Goal: Check status: Check status

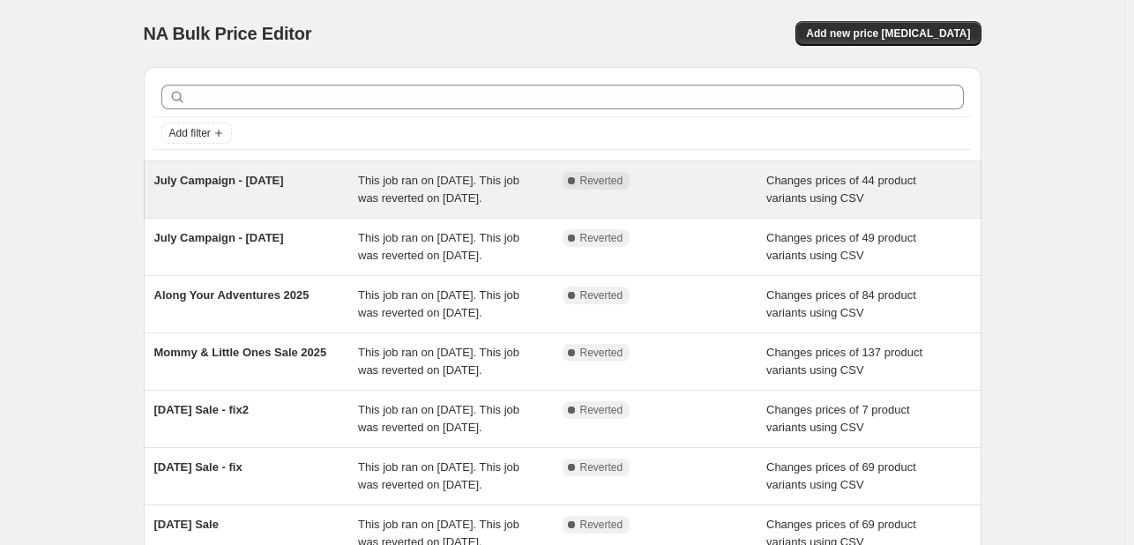
click at [330, 186] on div "July Campaign - [DATE]" at bounding box center [256, 189] width 205 height 35
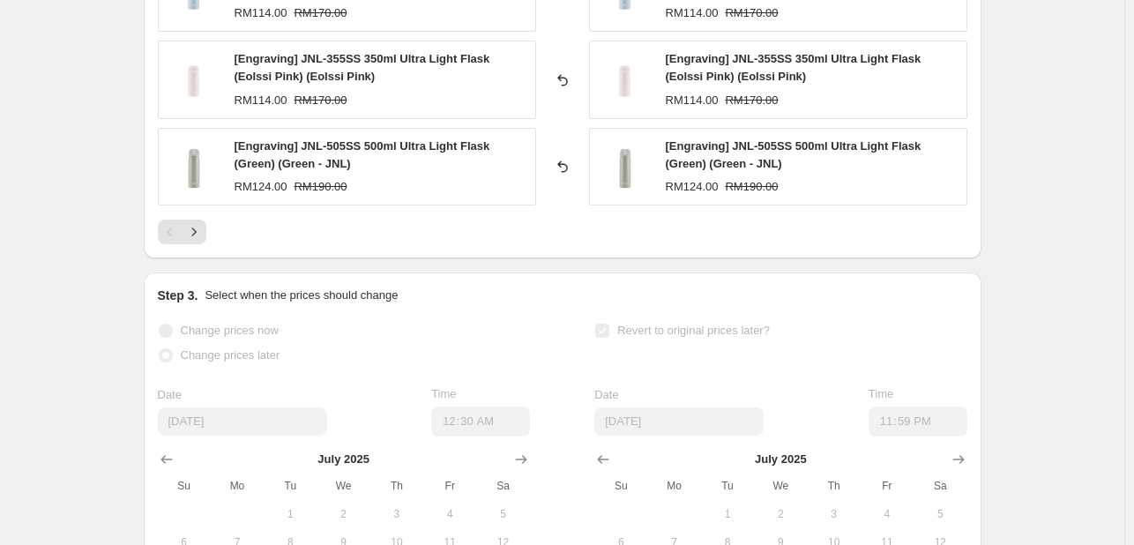
scroll to position [1058, 0]
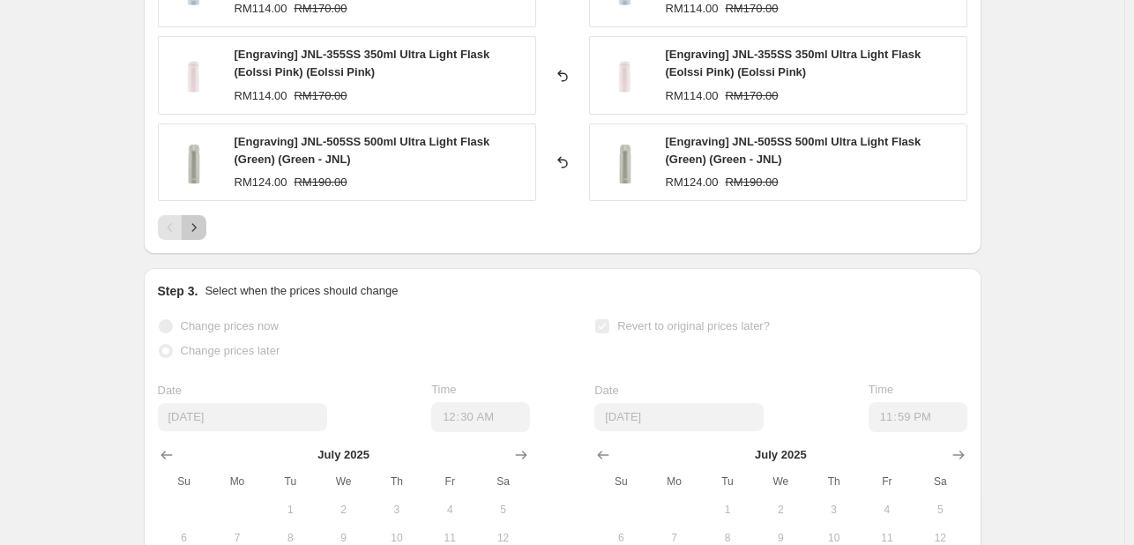
click at [197, 234] on button "Next" at bounding box center [194, 227] width 25 height 25
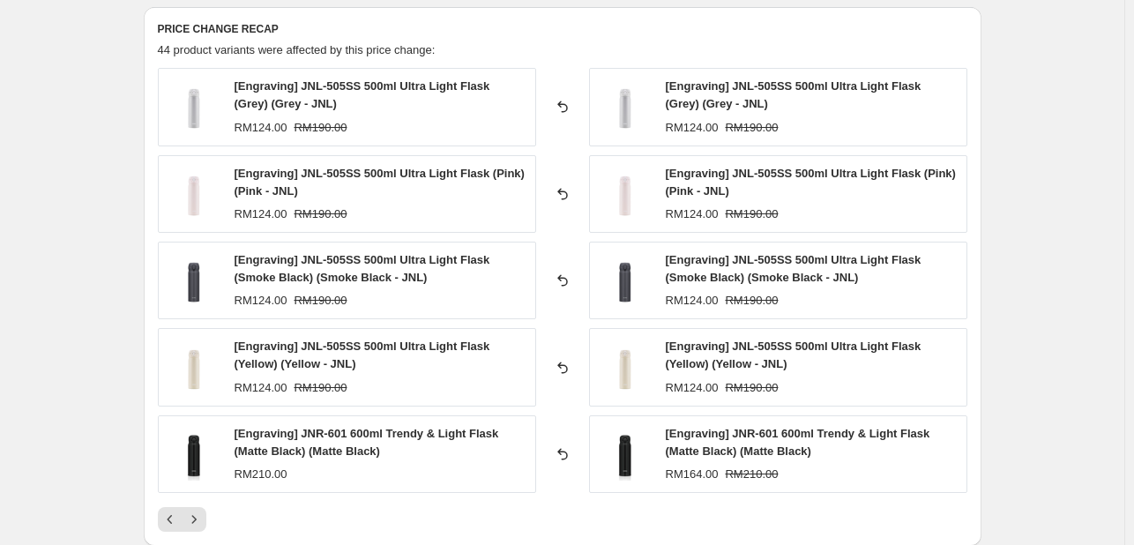
scroll to position [764, 0]
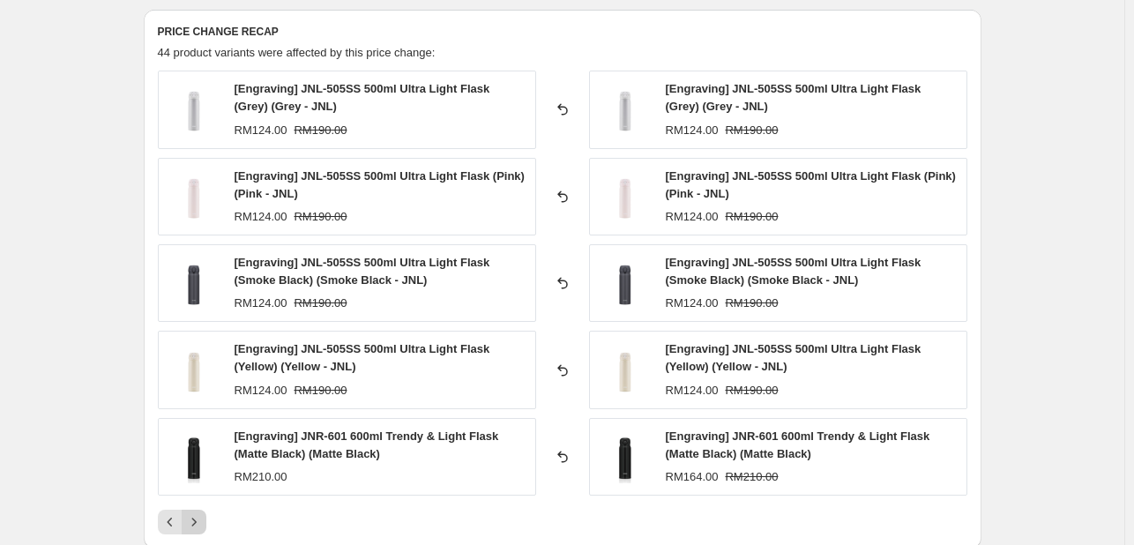
click at [202, 517] on icon "Next" at bounding box center [194, 522] width 18 height 18
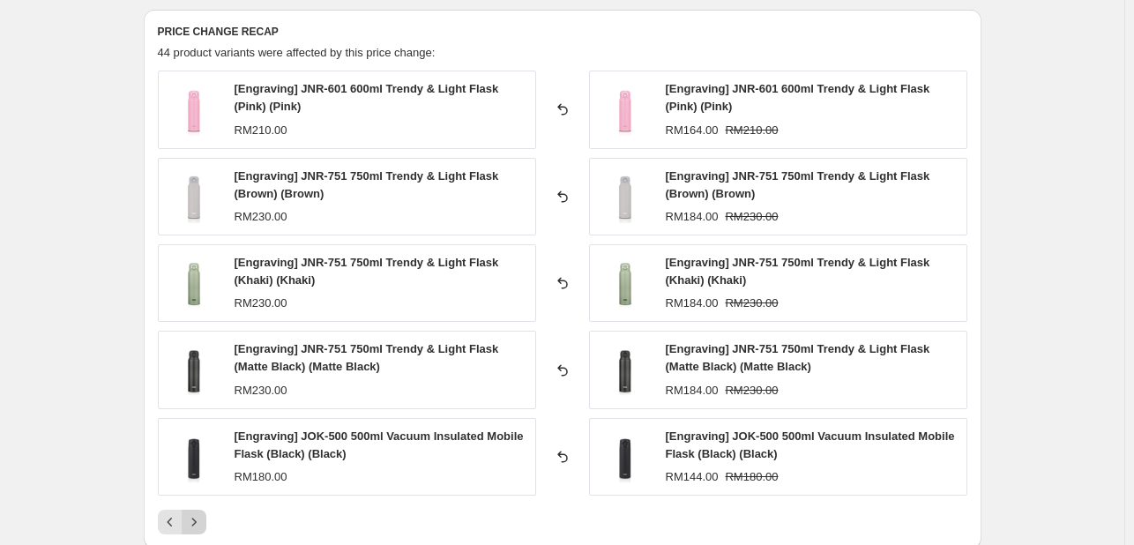
click at [201, 523] on icon "Next" at bounding box center [194, 522] width 18 height 18
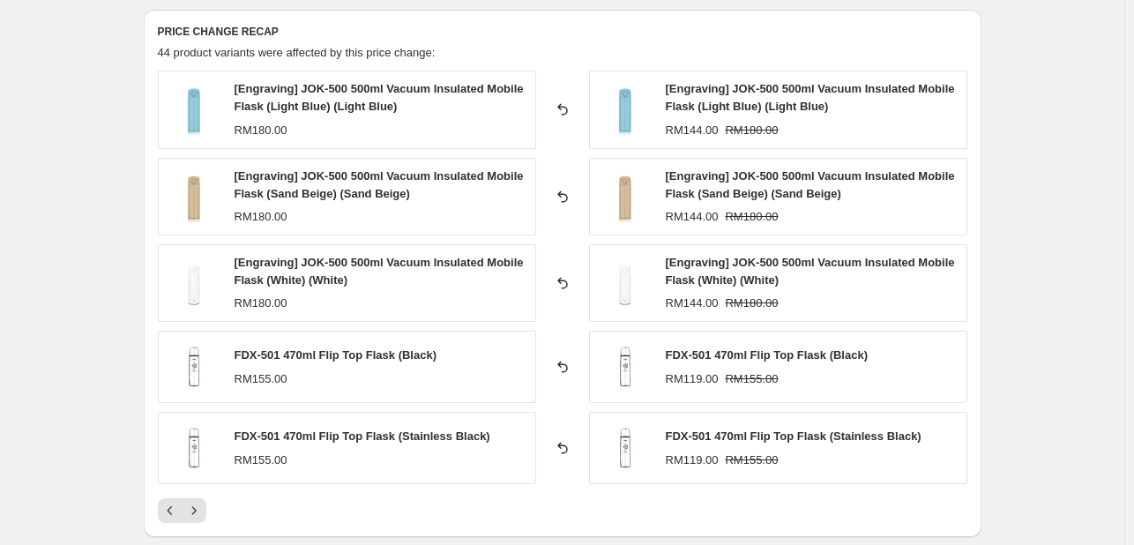
click at [202, 522] on div "PRICE CHANGE RECAP 44 product variants were affected by this price change: [Eng…" at bounding box center [563, 274] width 838 height 528
click at [199, 519] on button "Next" at bounding box center [194, 510] width 25 height 25
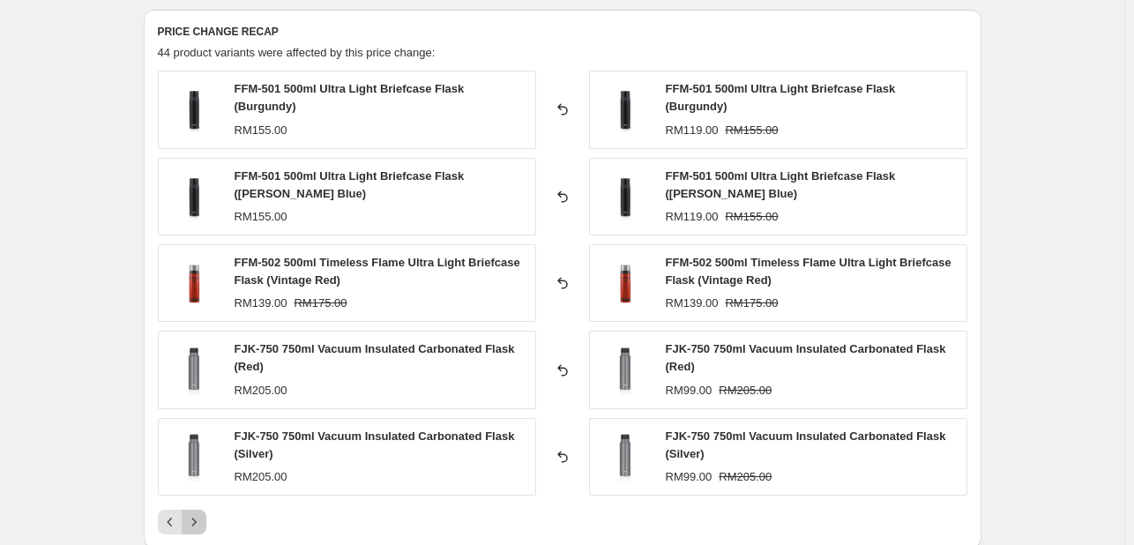
click at [203, 513] on icon "Next" at bounding box center [194, 522] width 18 height 18
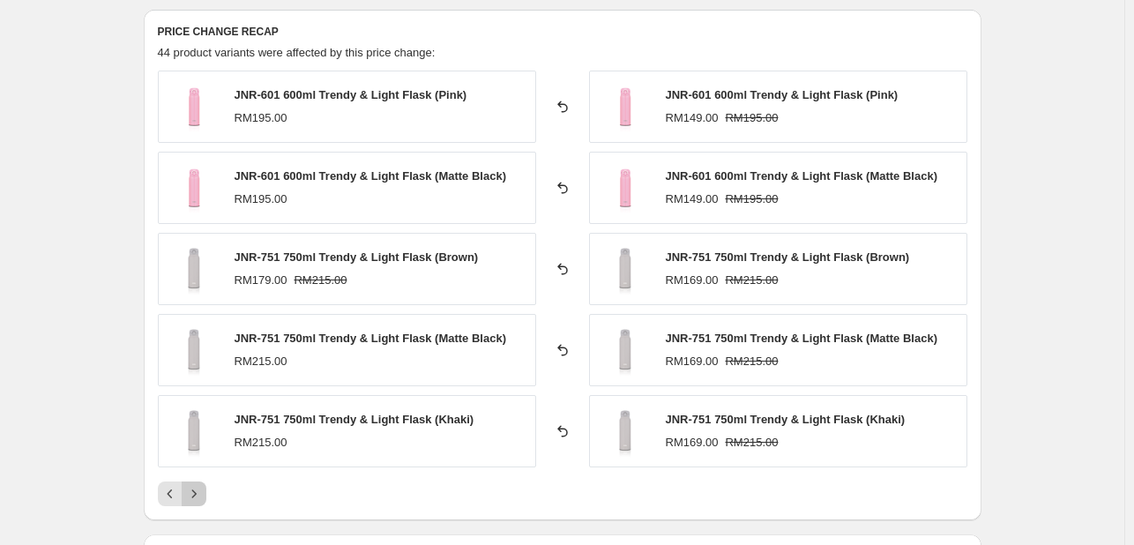
click at [198, 496] on icon "Next" at bounding box center [194, 494] width 18 height 18
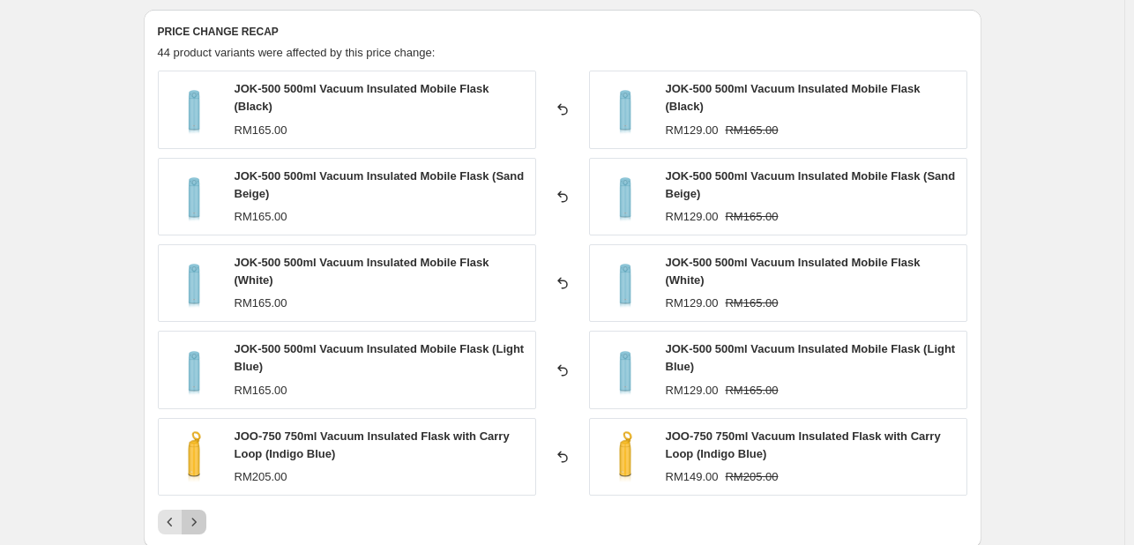
click at [202, 514] on icon "Next" at bounding box center [194, 522] width 18 height 18
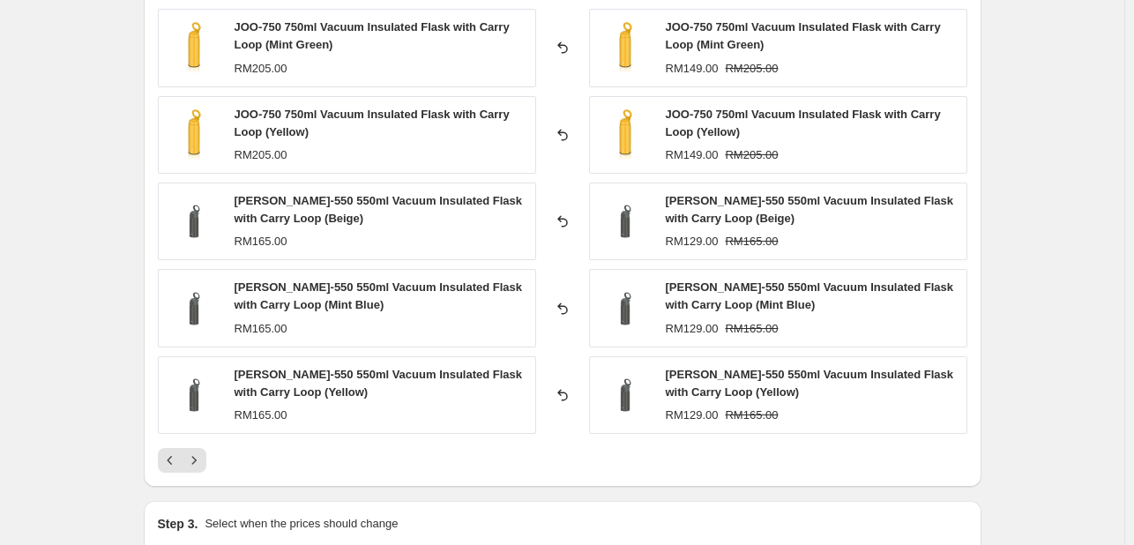
scroll to position [823, 0]
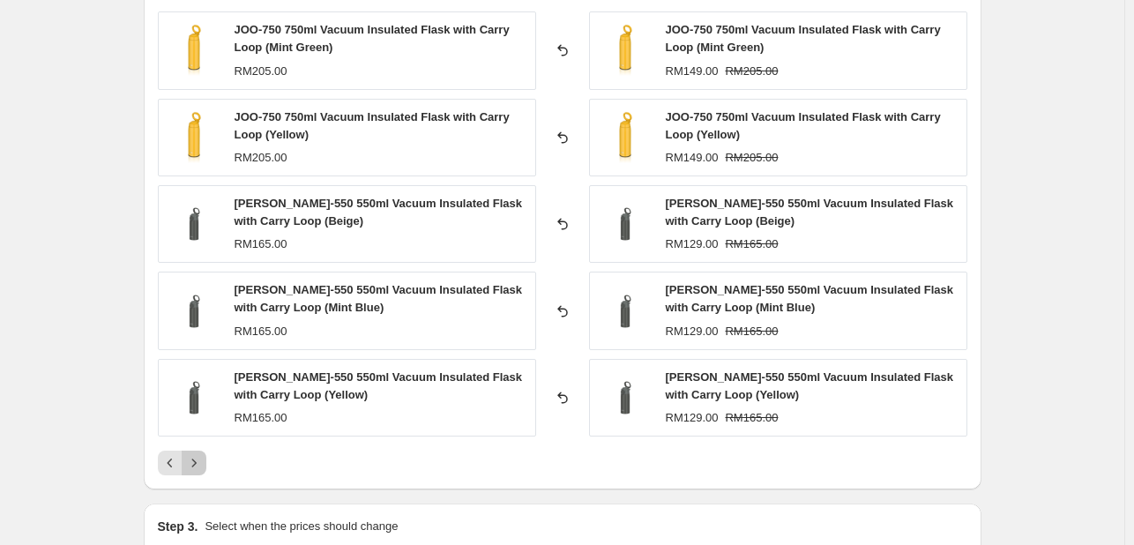
click at [198, 467] on icon "Next" at bounding box center [194, 463] width 18 height 18
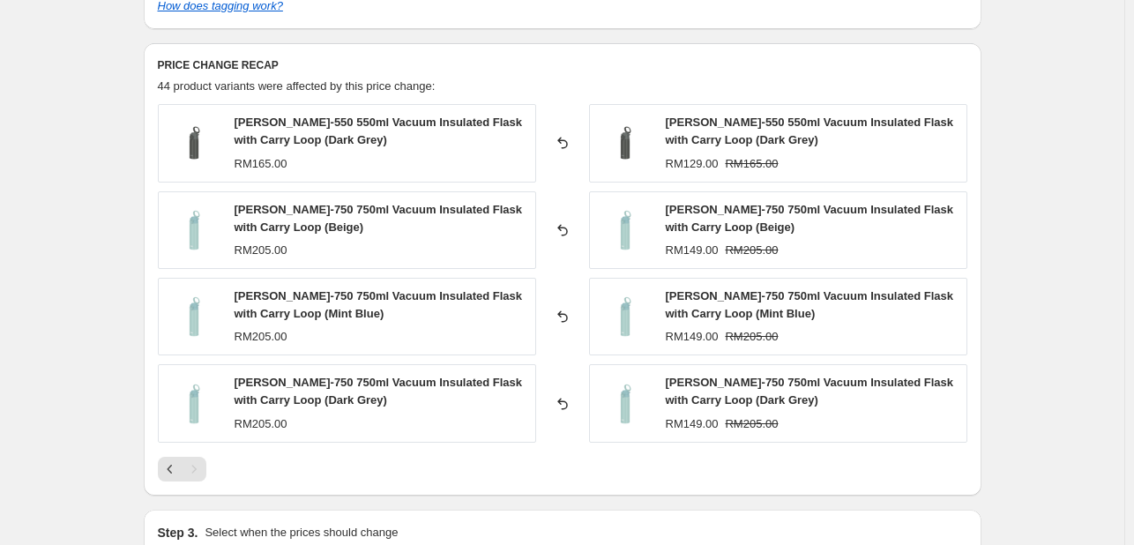
scroll to position [794, 0]
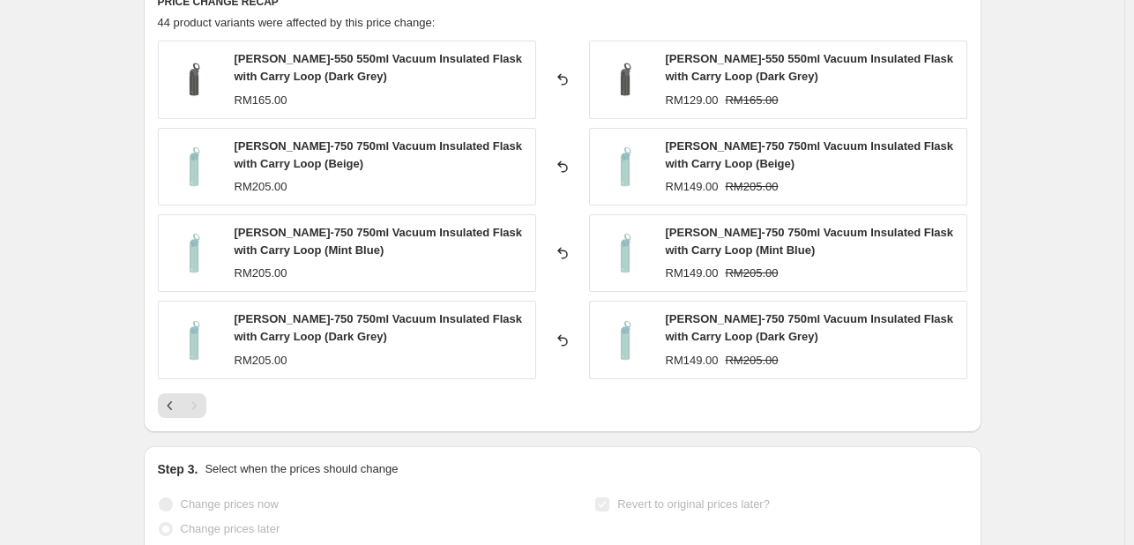
click at [201, 409] on div "Pagination" at bounding box center [194, 405] width 25 height 25
click at [175, 412] on icon "Previous" at bounding box center [170, 406] width 18 height 18
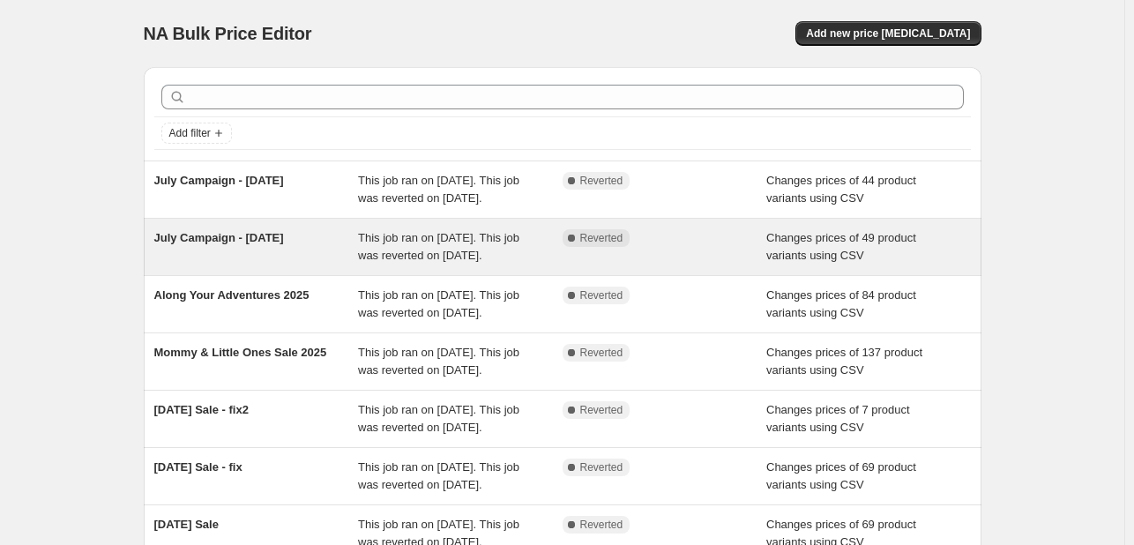
click at [267, 248] on div "July Campaign - [DATE]" at bounding box center [256, 246] width 205 height 35
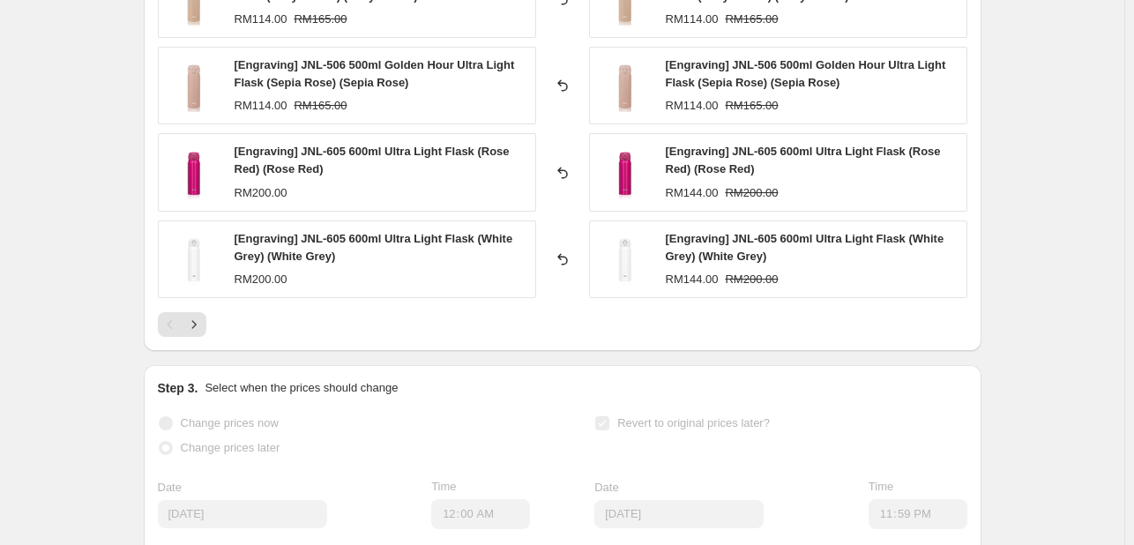
scroll to position [970, 0]
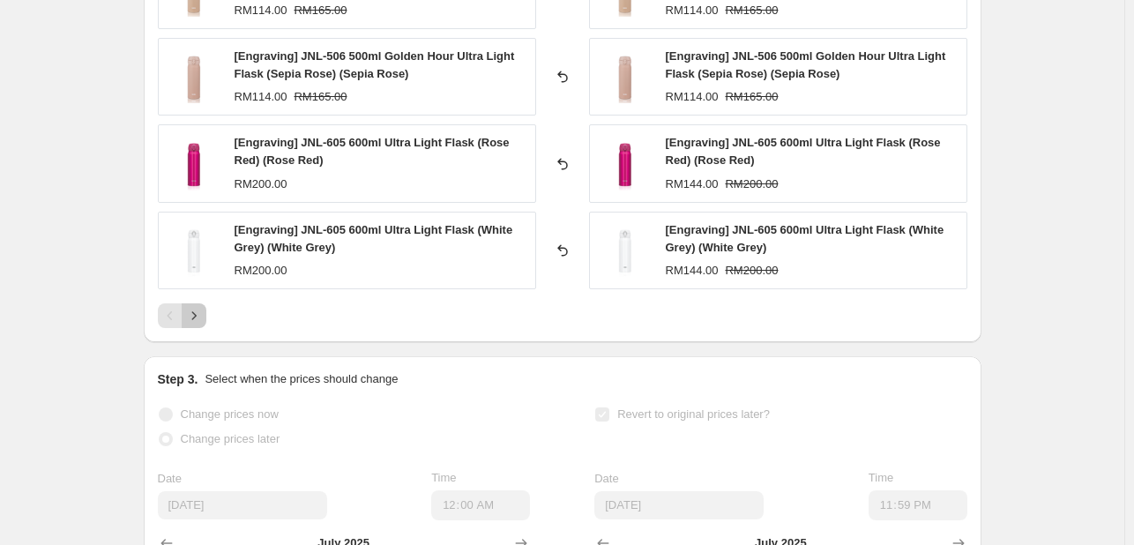
click at [200, 321] on icon "Next" at bounding box center [194, 316] width 18 height 18
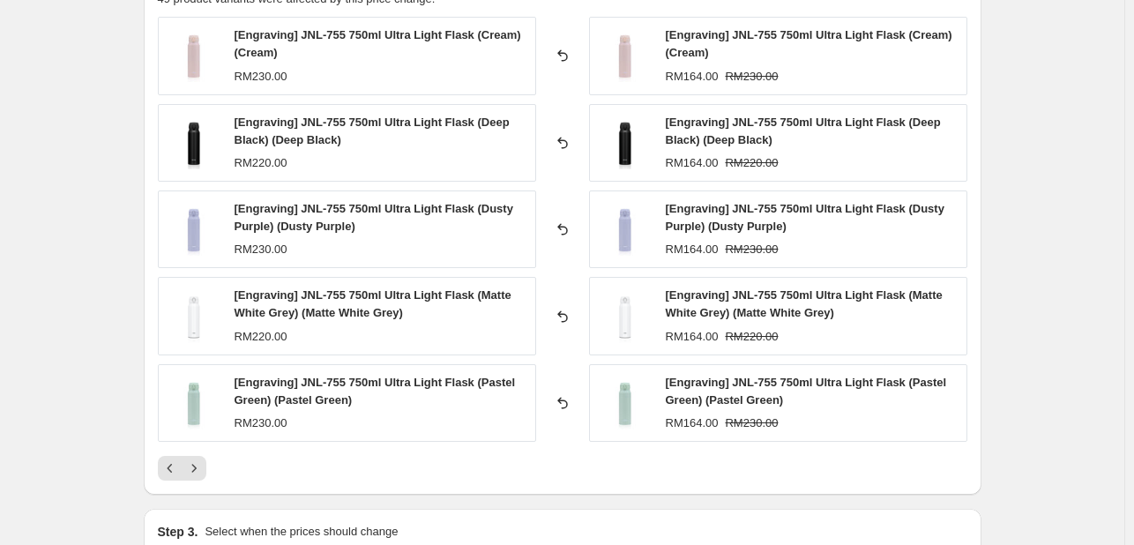
scroll to position [794, 0]
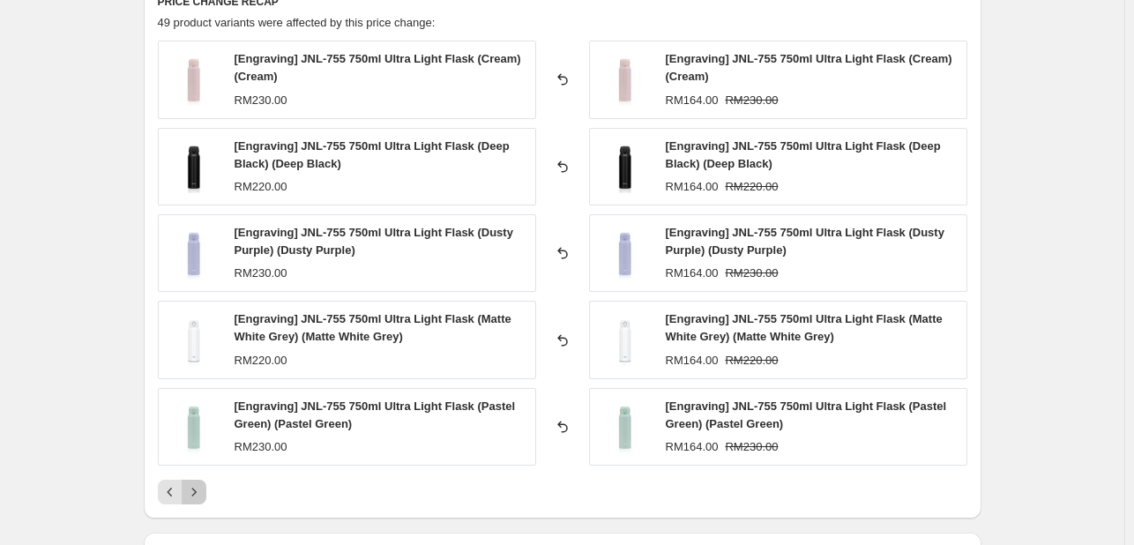
click at [199, 501] on button "Next" at bounding box center [194, 492] width 25 height 25
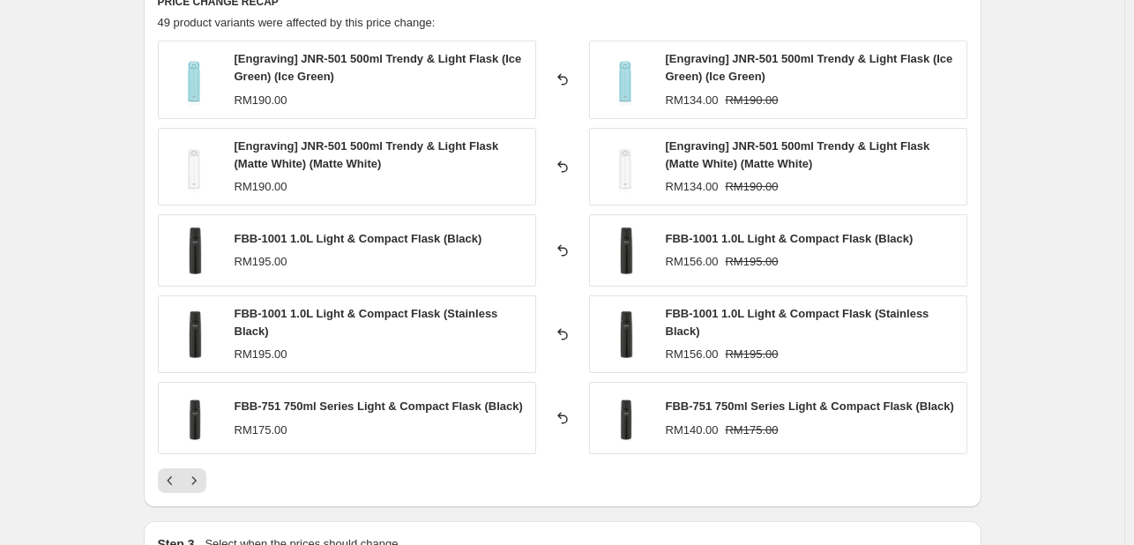
click at [204, 491] on div "PRICE CHANGE RECAP 49 product variants were affected by this price change: [Eng…" at bounding box center [563, 244] width 838 height 528
click at [203, 475] on icon "Next" at bounding box center [194, 481] width 18 height 18
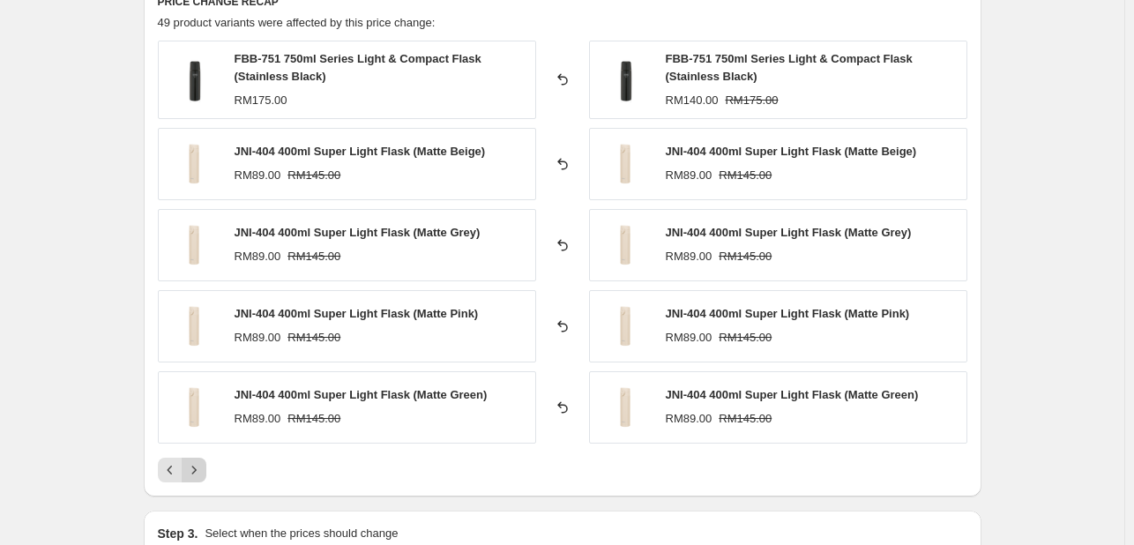
click at [203, 474] on icon "Next" at bounding box center [194, 470] width 18 height 18
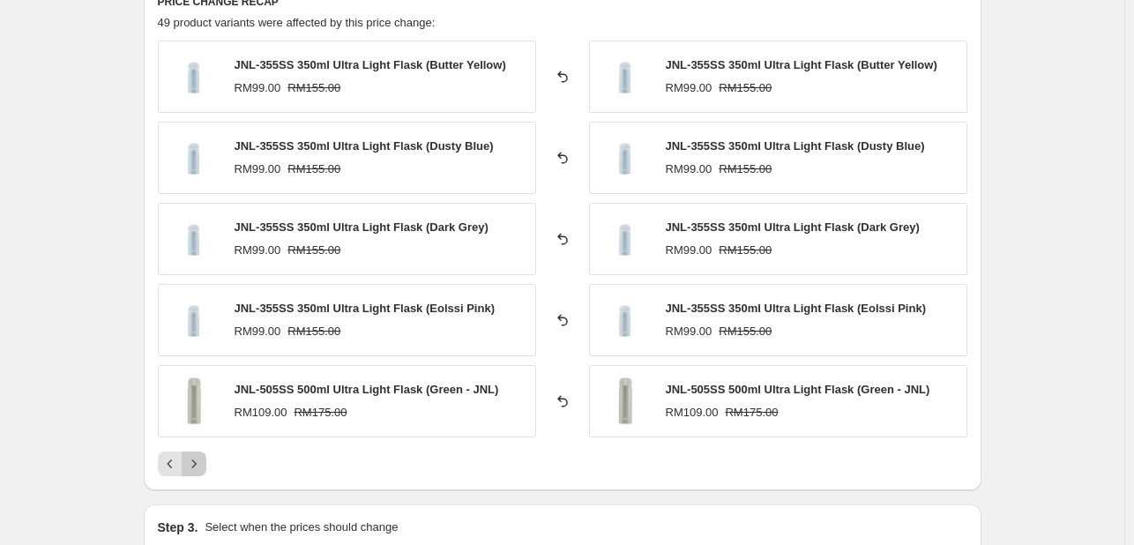
click at [203, 461] on icon "Next" at bounding box center [194, 464] width 18 height 18
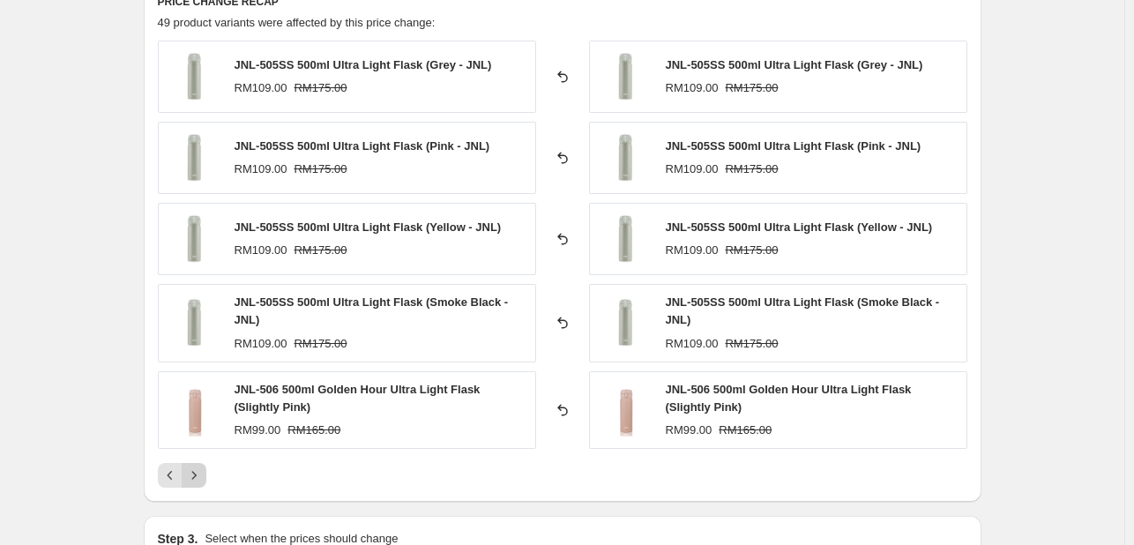
click at [200, 468] on icon "Next" at bounding box center [194, 476] width 18 height 18
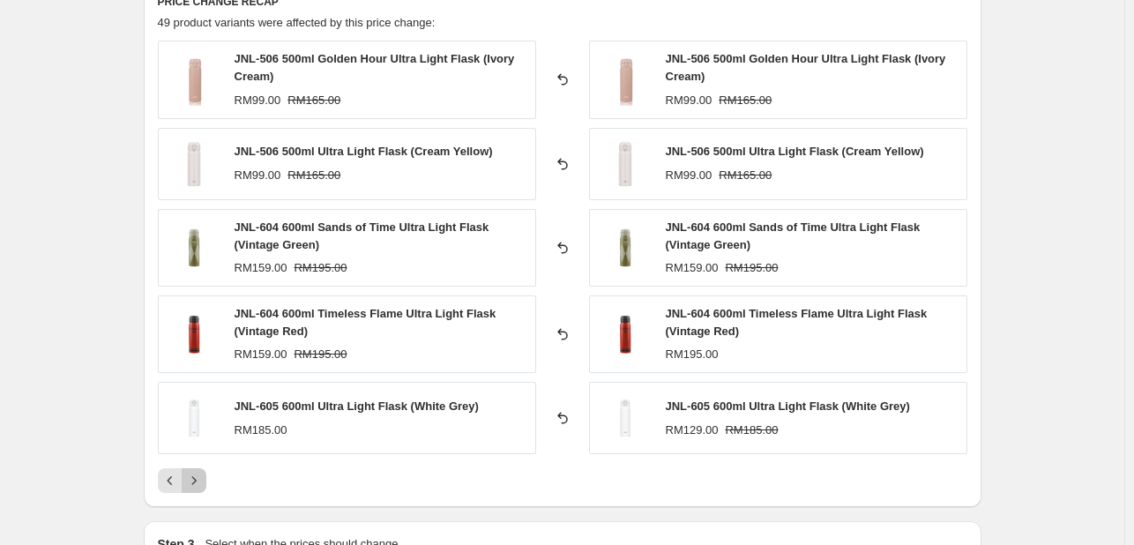
click at [206, 474] on button "Next" at bounding box center [194, 480] width 25 height 25
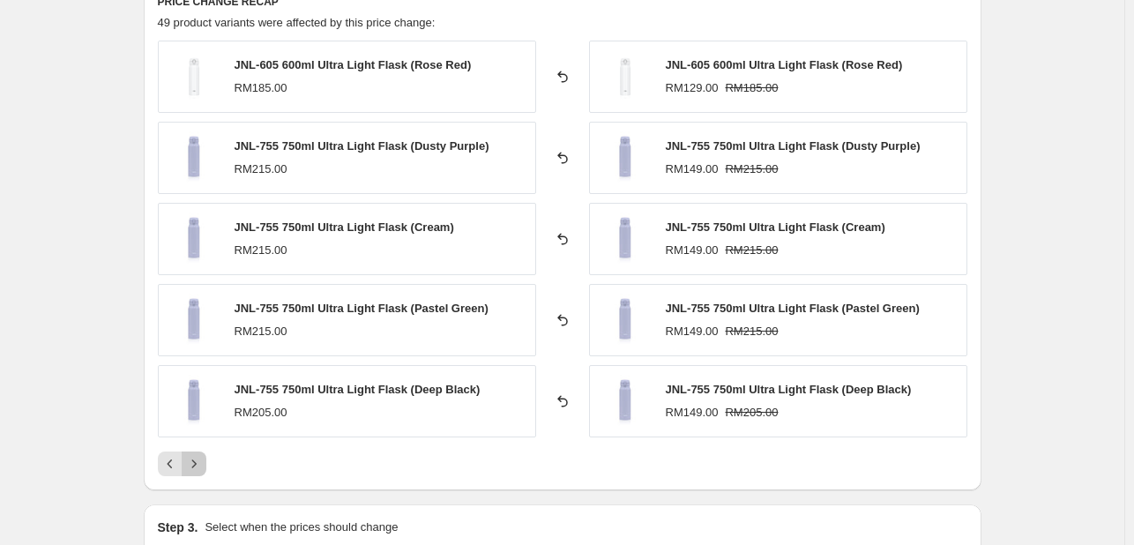
click at [206, 471] on button "Next" at bounding box center [194, 464] width 25 height 25
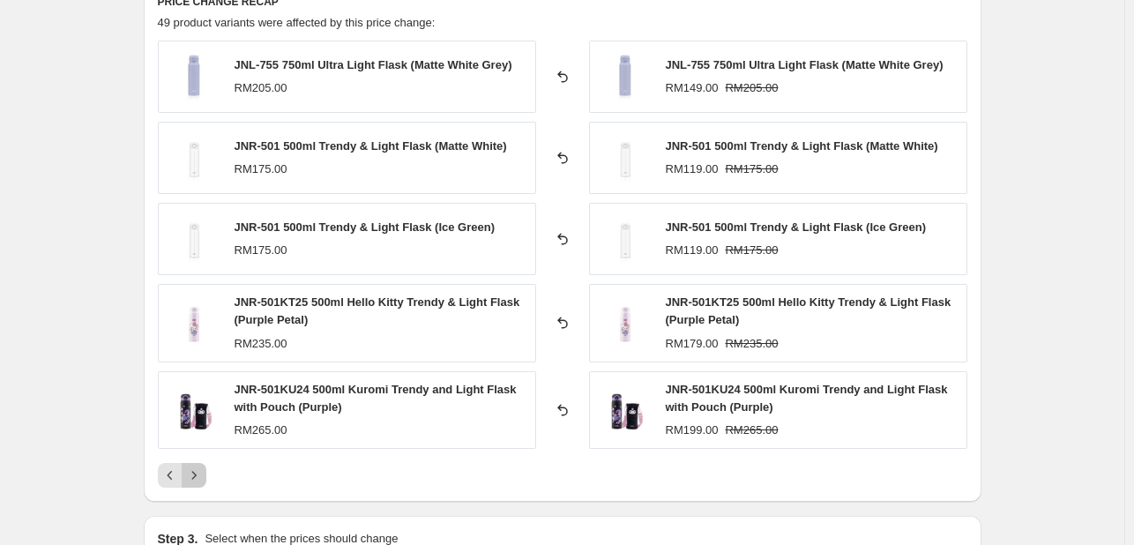
click at [203, 477] on icon "Next" at bounding box center [194, 476] width 18 height 18
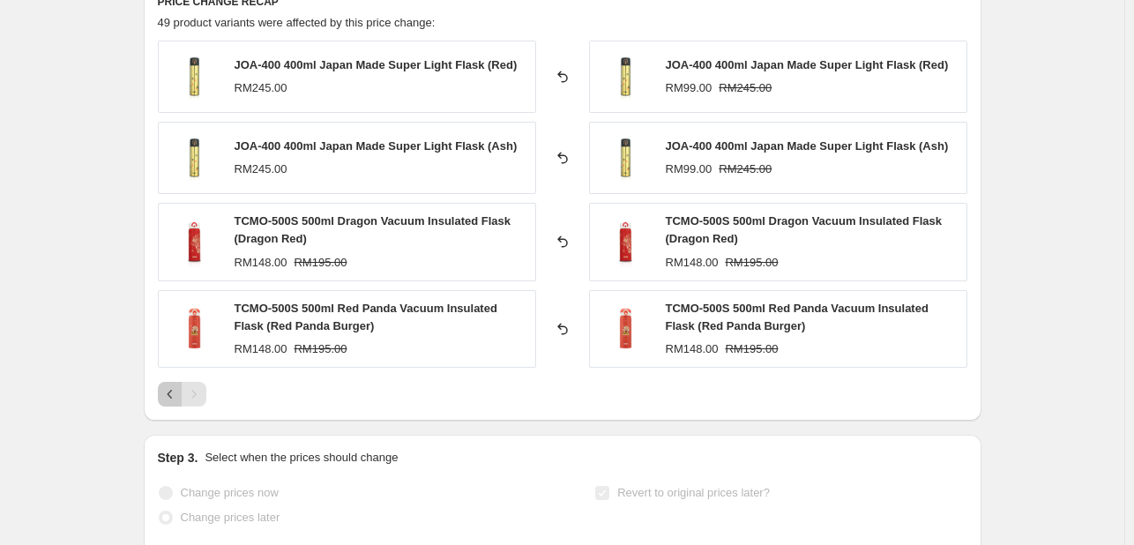
click at [177, 400] on icon "Previous" at bounding box center [170, 394] width 18 height 18
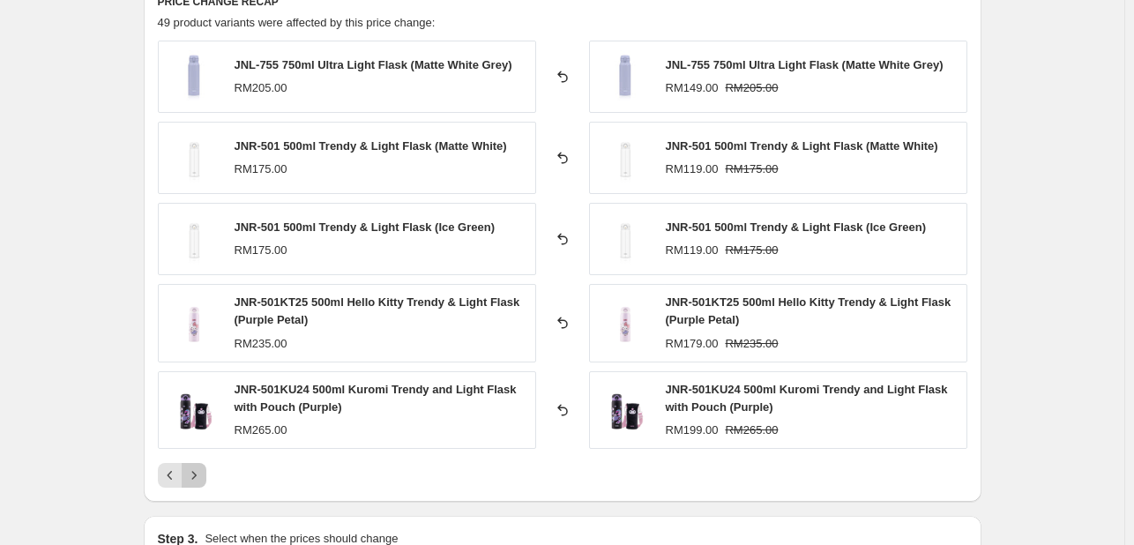
click at [199, 473] on icon "Next" at bounding box center [194, 476] width 18 height 18
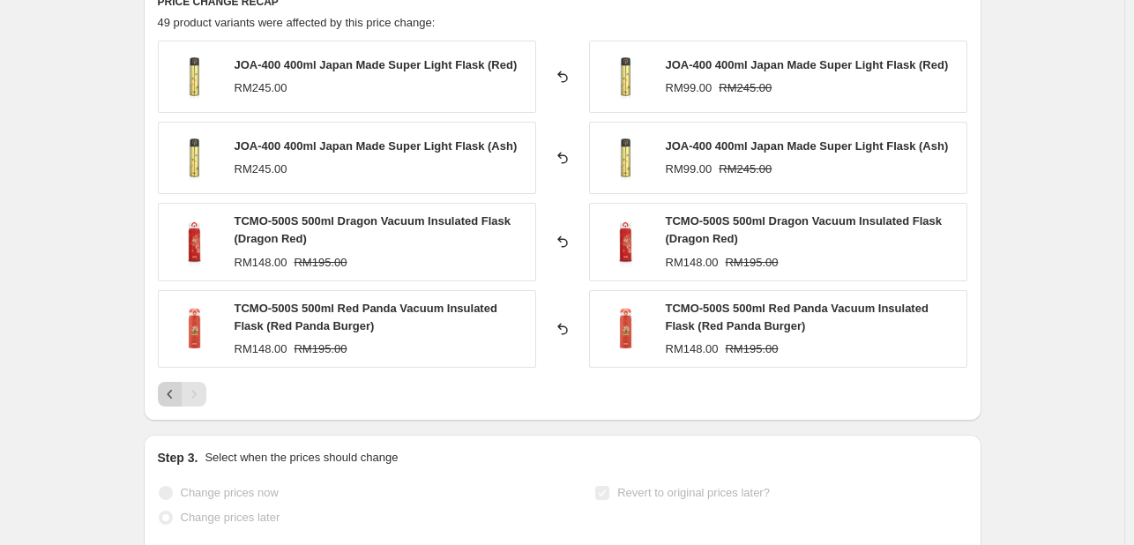
click at [166, 395] on icon "Previous" at bounding box center [170, 394] width 18 height 18
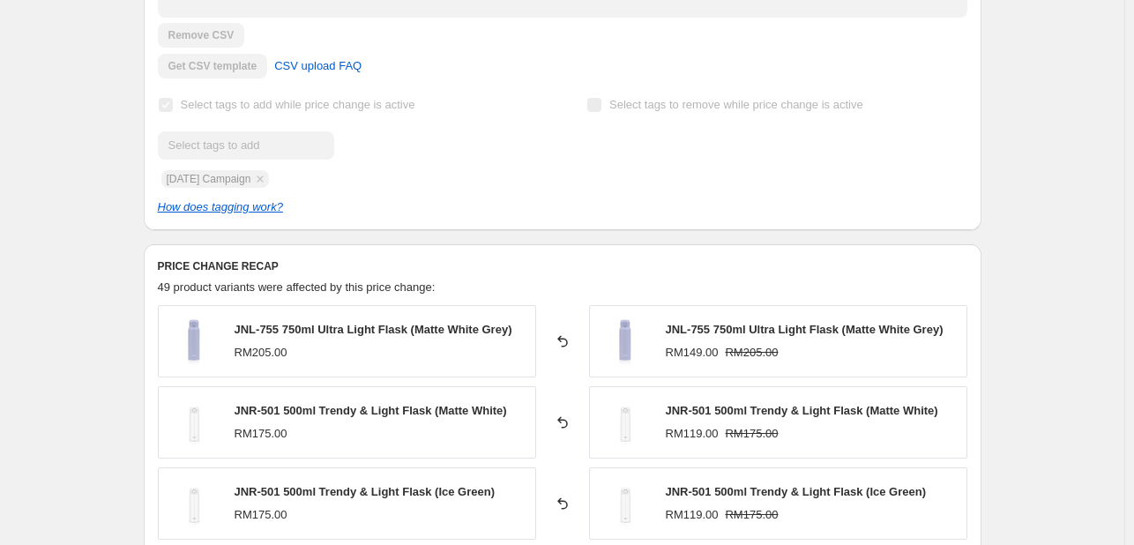
scroll to position [529, 0]
